Goal: Browse casually

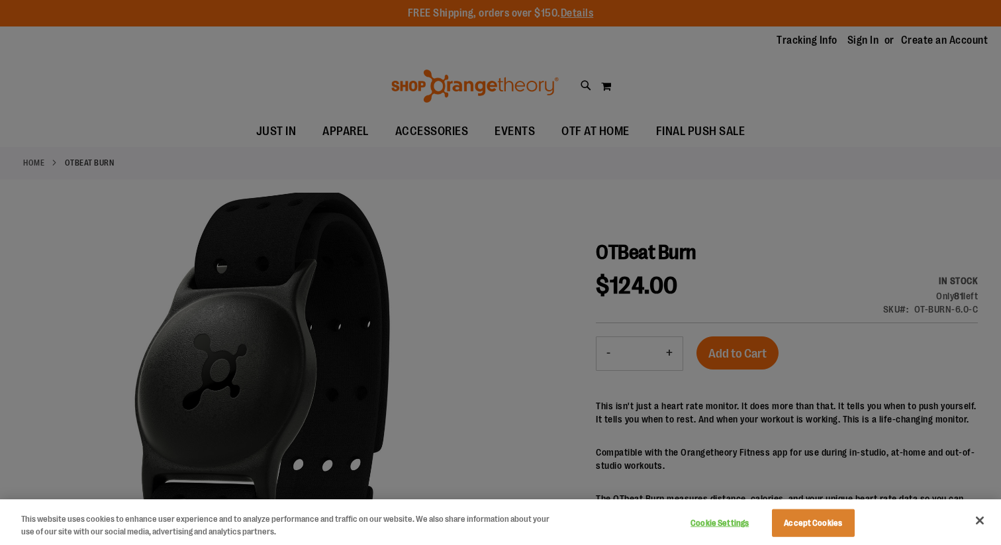
click at [684, 63] on div at bounding box center [500, 272] width 1001 height 545
click at [724, 527] on button "Cookie Settings" at bounding box center [720, 523] width 83 height 26
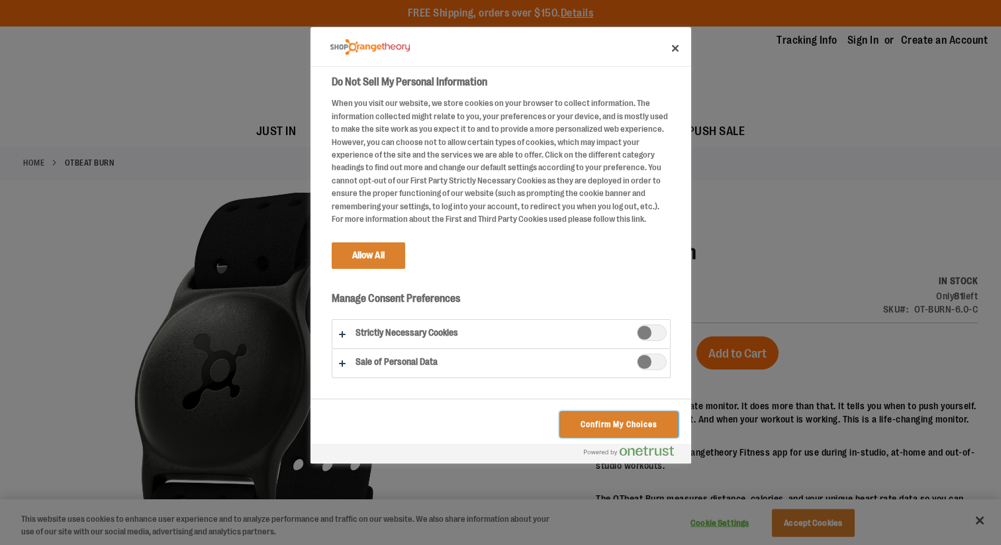
click at [625, 427] on button "Confirm My Choices" at bounding box center [618, 424] width 117 height 25
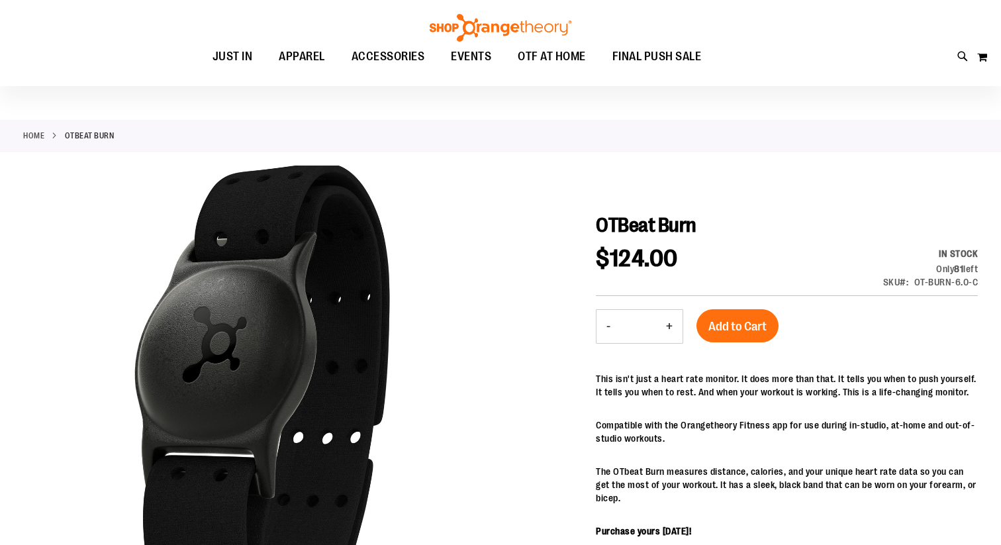
scroll to position [12, 0]
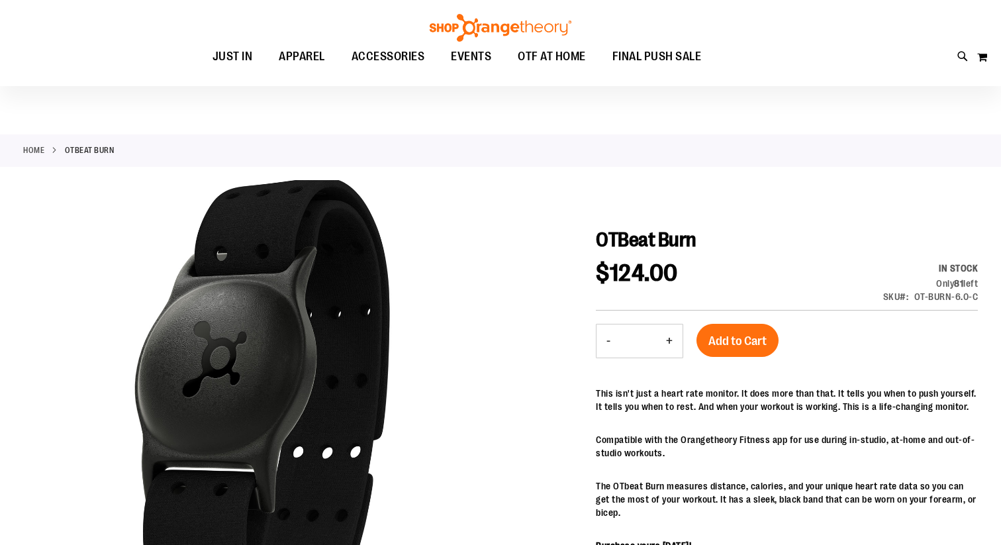
click at [38, 151] on link "Home" at bounding box center [33, 150] width 21 height 12
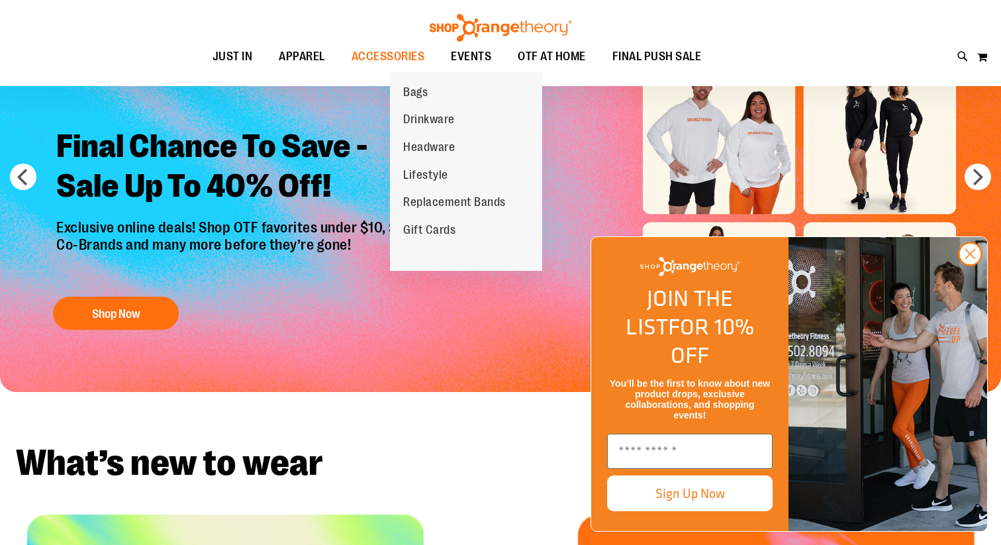
scroll to position [103, 0]
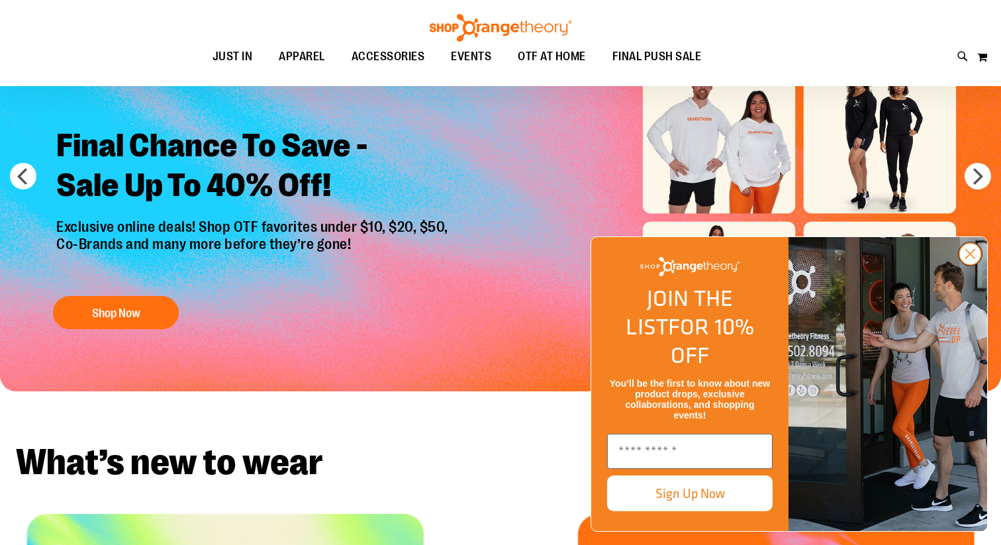
click at [972, 259] on icon "Close dialog" at bounding box center [970, 254] width 9 height 9
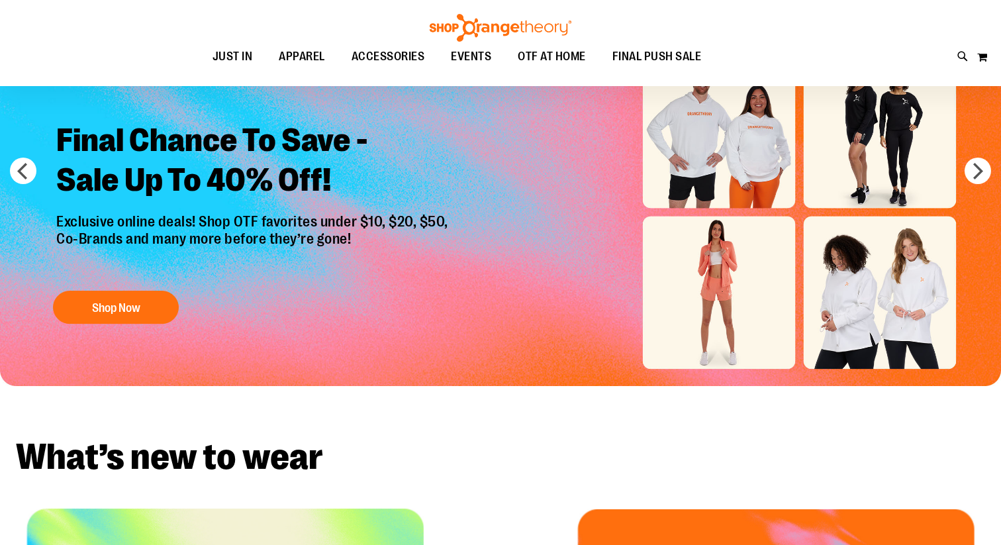
scroll to position [70, 0]
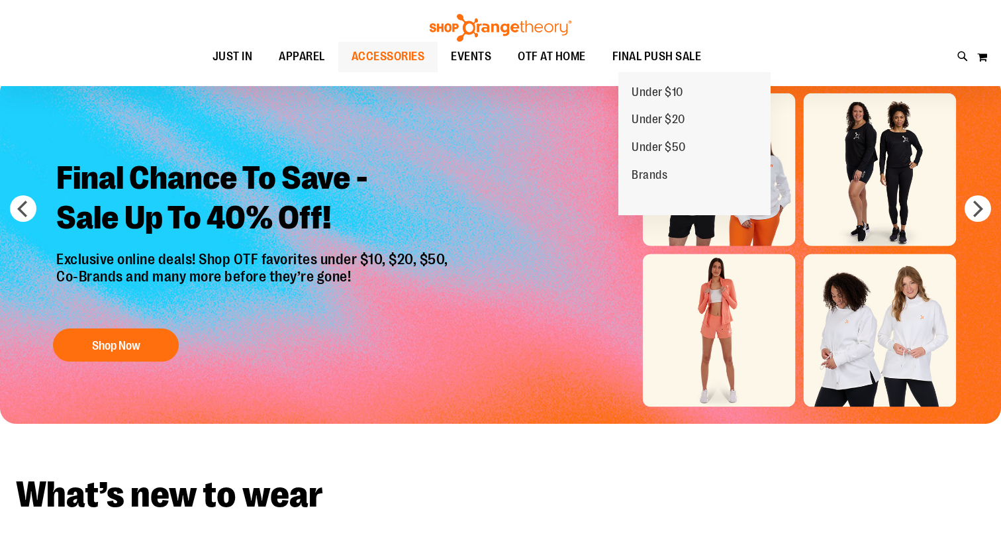
drag, startPoint x: 689, startPoint y: 46, endPoint x: 415, endPoint y: 55, distance: 274.2
click at [415, 55] on ul "JUST IN JUST IN Balanced Basics New for Women New for Men New Accessories New B…" at bounding box center [457, 57] width 854 height 30
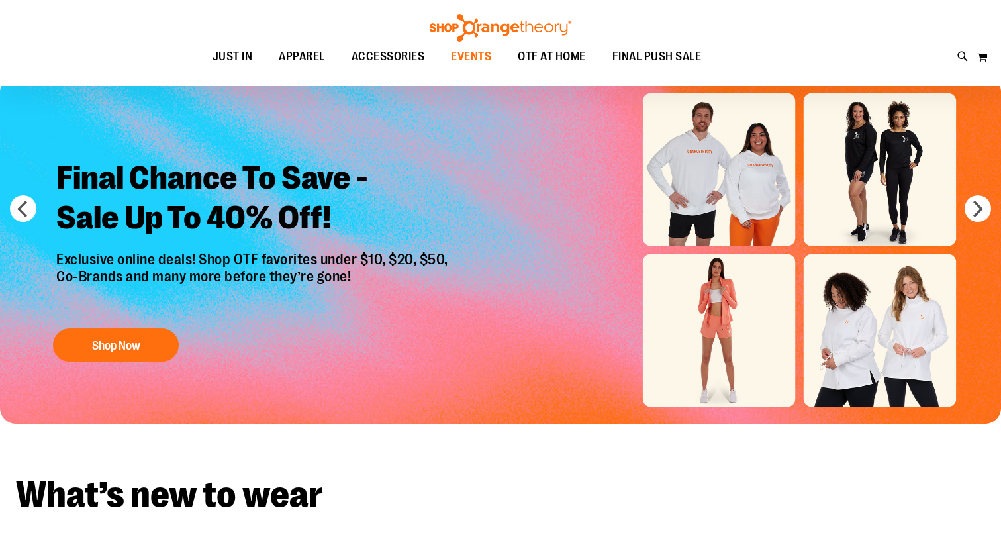
drag, startPoint x: 556, startPoint y: 59, endPoint x: 432, endPoint y: 56, distance: 123.8
click at [433, 56] on ul "JUST IN JUST IN Balanced Basics New for Women New for Men New Accessories New B…" at bounding box center [457, 57] width 854 height 30
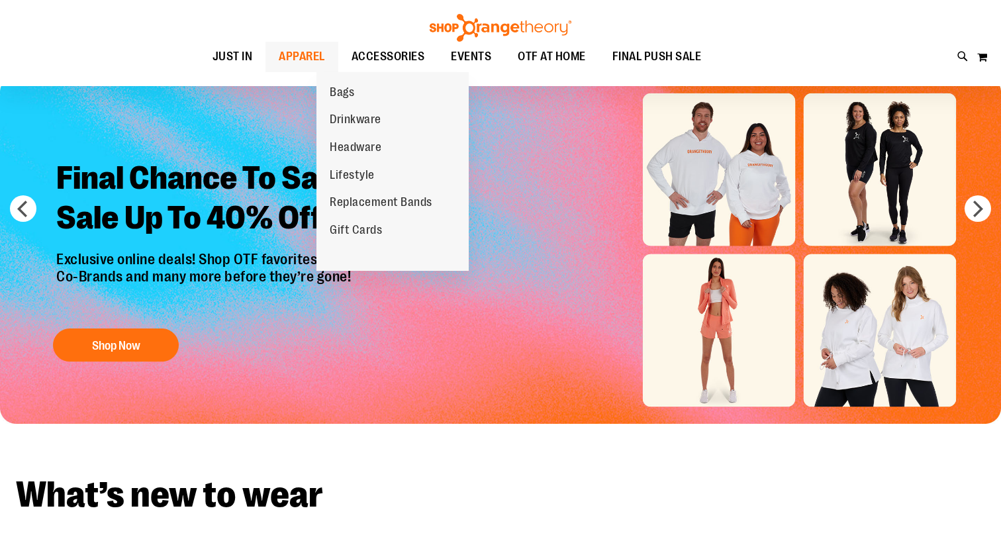
drag, startPoint x: 375, startPoint y: 52, endPoint x: 303, endPoint y: 70, distance: 74.3
click at [305, 70] on ul "JUST IN JUST IN Balanced Basics New for Women New for Men New Accessories New B…" at bounding box center [457, 57] width 854 height 30
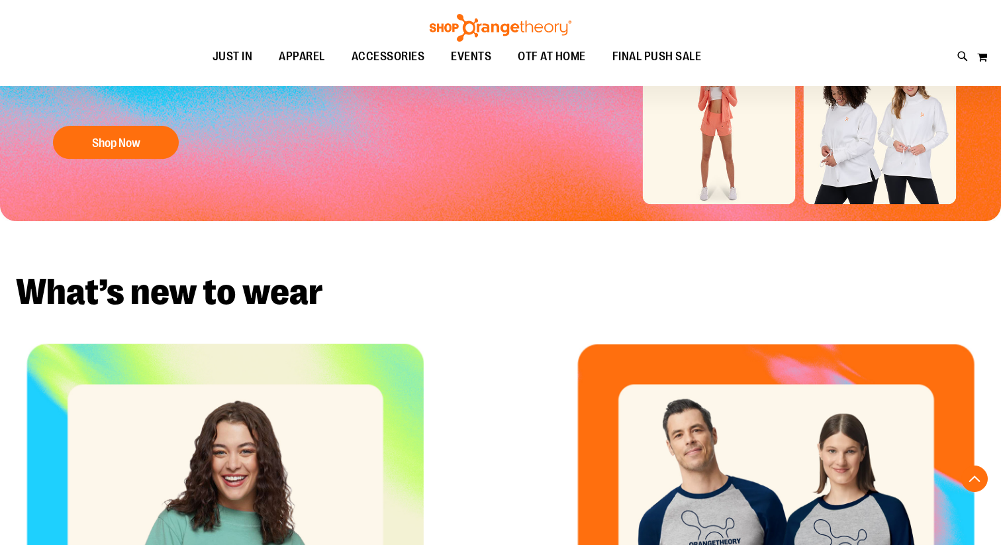
scroll to position [0, 0]
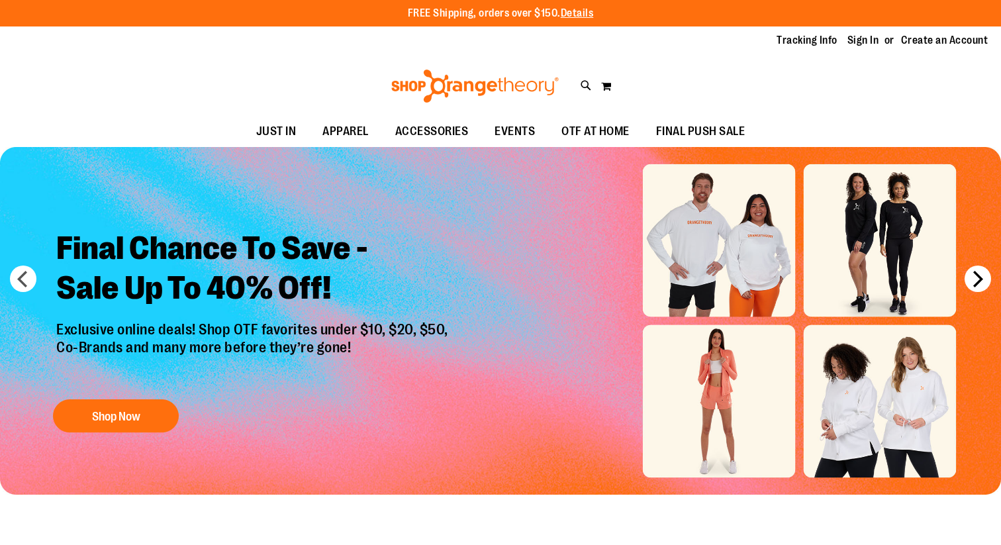
click at [984, 280] on button "next" at bounding box center [978, 278] width 26 height 26
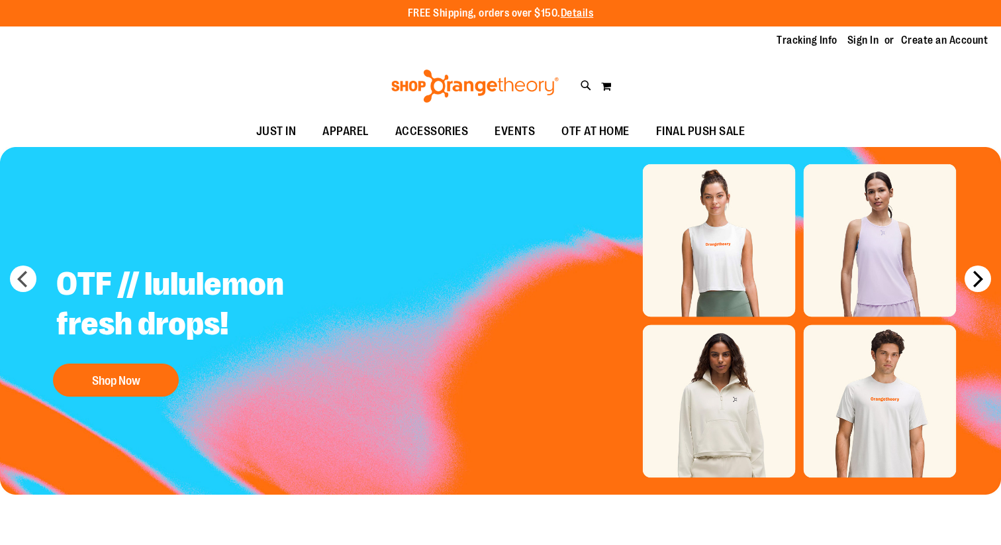
click at [984, 280] on button "next" at bounding box center [978, 278] width 26 height 26
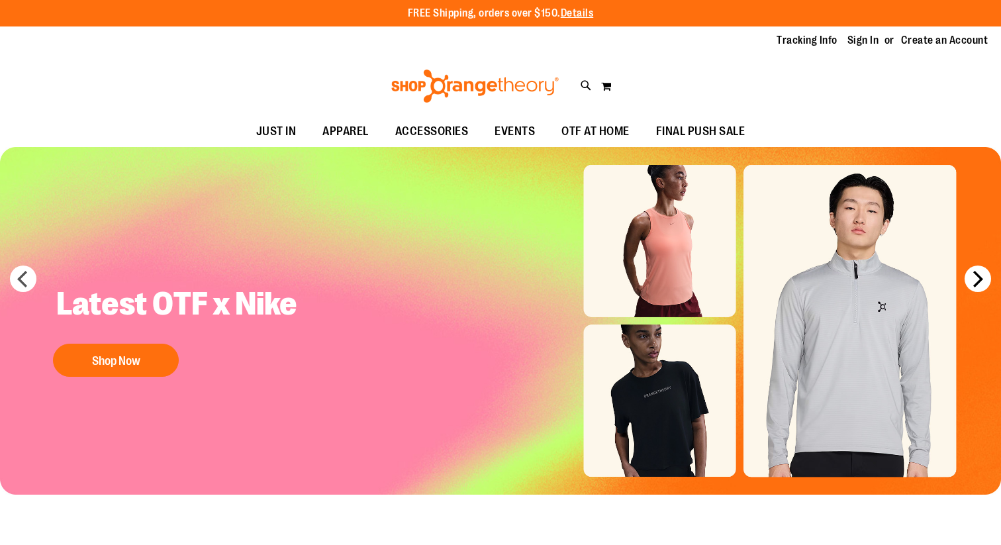
click at [984, 280] on button "next" at bounding box center [978, 278] width 26 height 26
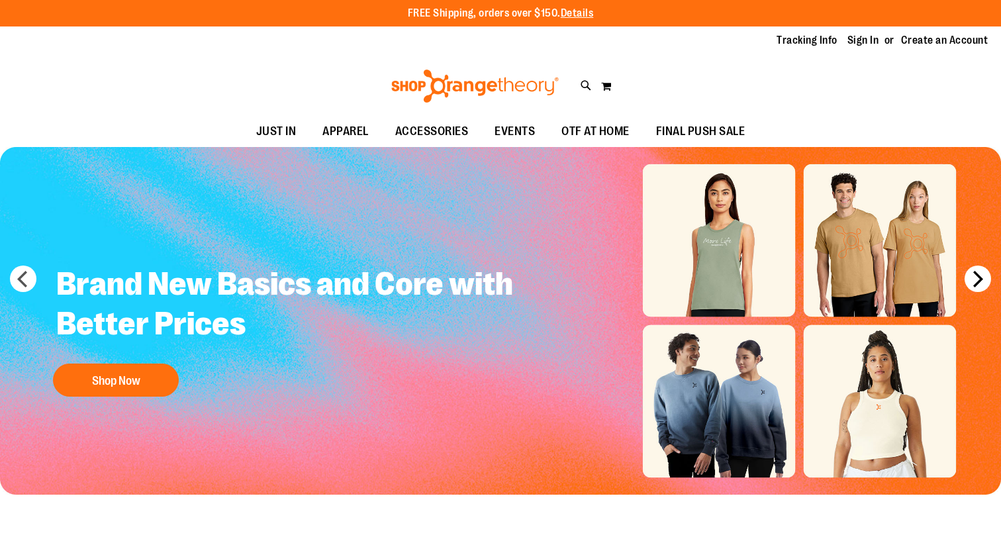
click at [984, 280] on button "next" at bounding box center [978, 278] width 26 height 26
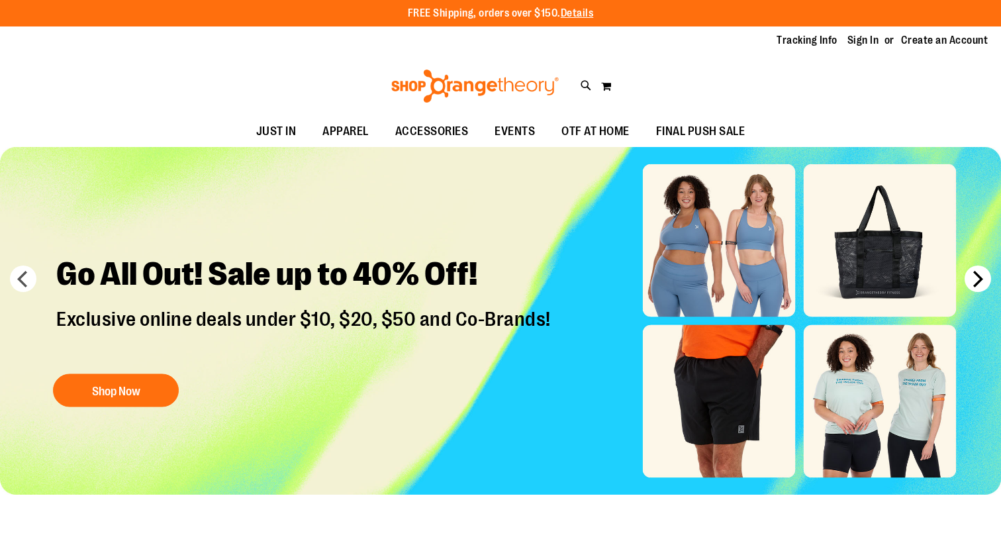
click at [984, 280] on button "next" at bounding box center [978, 278] width 26 height 26
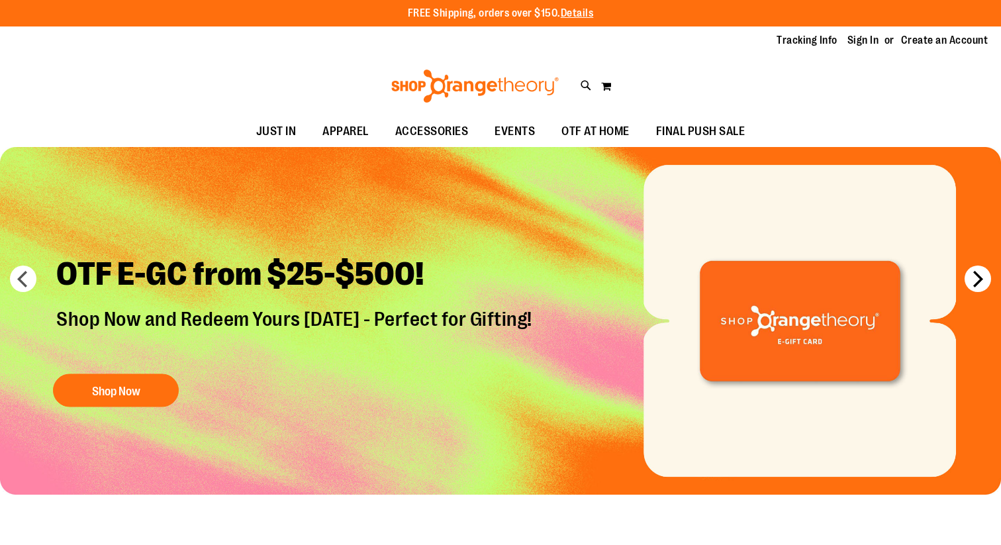
click at [984, 280] on button "next" at bounding box center [978, 278] width 26 height 26
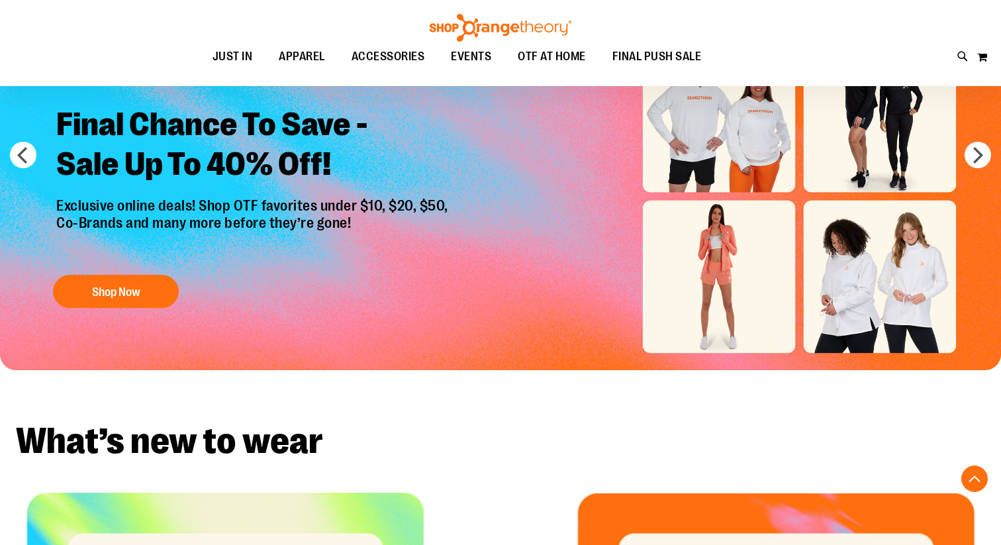
scroll to position [12, 0]
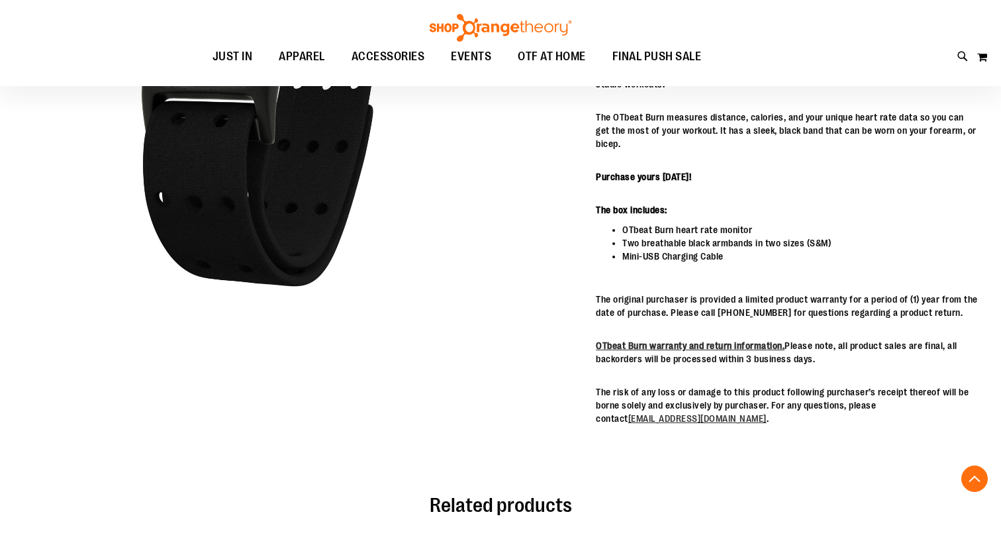
scroll to position [388, 0]
